Goal: Information Seeking & Learning: Learn about a topic

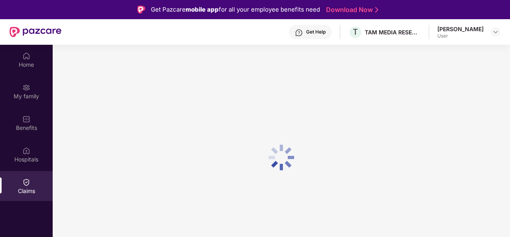
scroll to position [45, 0]
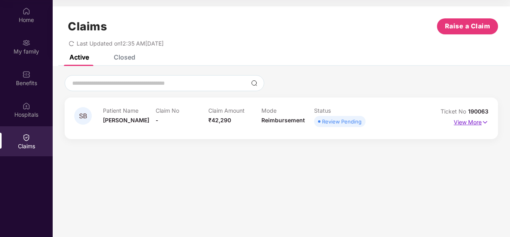
click at [462, 121] on p "View More" at bounding box center [471, 121] width 35 height 11
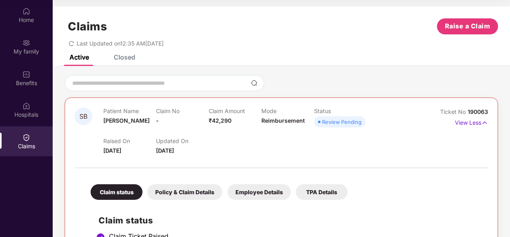
scroll to position [108, 0]
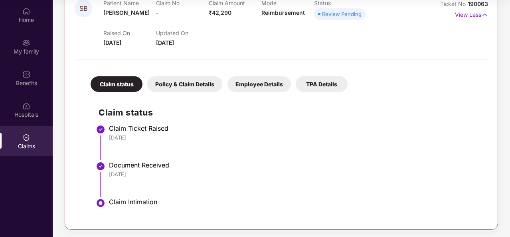
click at [192, 77] on div "Policy & Claim Details" at bounding box center [184, 84] width 75 height 16
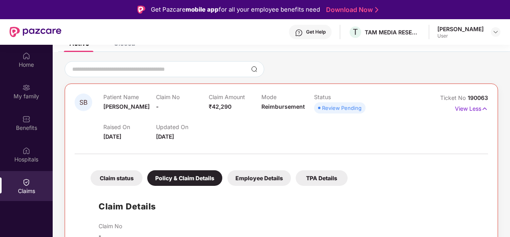
scroll to position [59, 0]
click at [121, 178] on div "Claim status" at bounding box center [117, 178] width 52 height 16
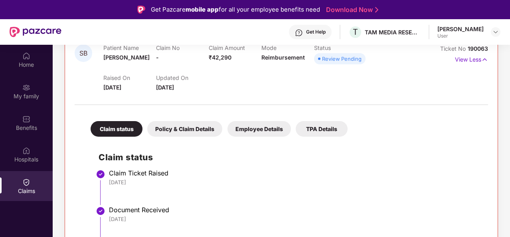
scroll to position [45, 0]
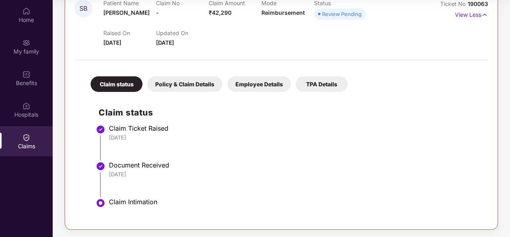
click at [330, 81] on div "TPA Details" at bounding box center [322, 84] width 52 height 16
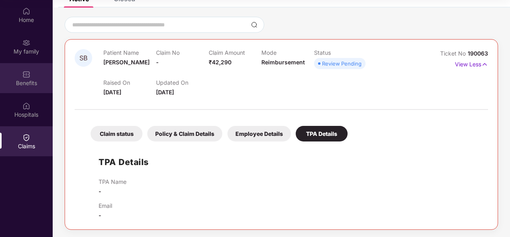
click at [16, 87] on div "Benefits" at bounding box center [26, 78] width 53 height 30
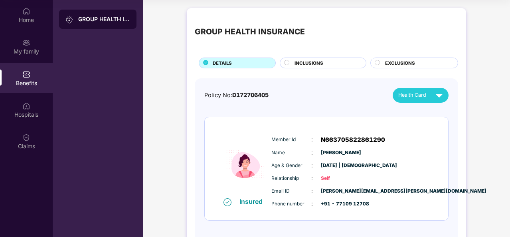
click at [300, 63] on span "INCLUSIONS" at bounding box center [309, 63] width 29 height 7
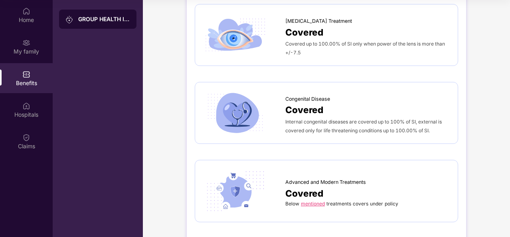
scroll to position [845, 0]
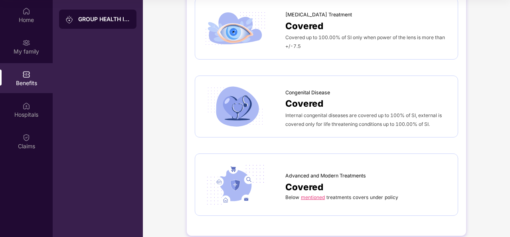
click at [306, 194] on link "mentioned" at bounding box center [313, 197] width 24 height 6
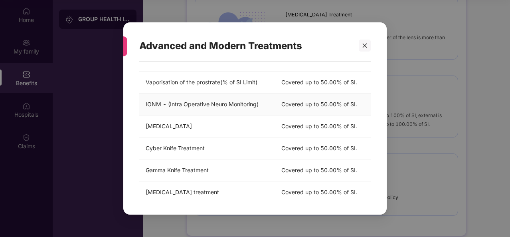
scroll to position [239, 0]
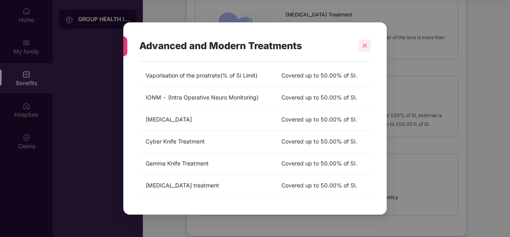
click at [368, 44] on div at bounding box center [365, 46] width 12 height 12
